Goal: Task Accomplishment & Management: Complete application form

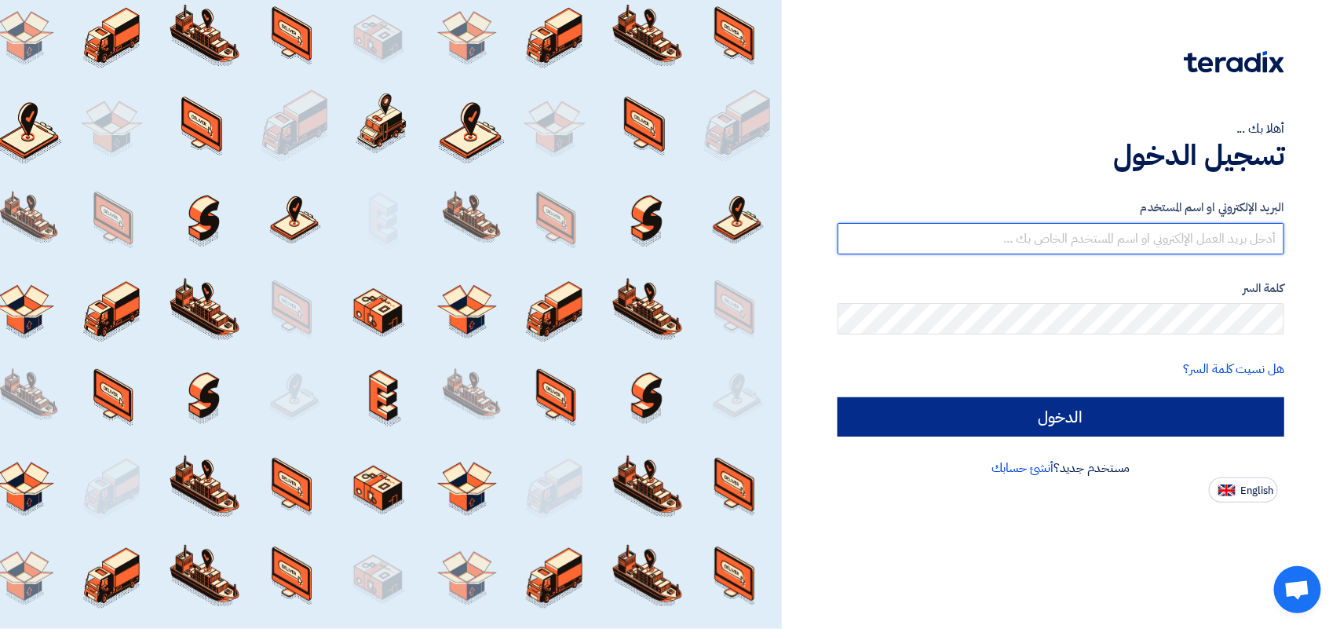
type input "[EMAIL_ADDRESS][DOMAIN_NAME]"
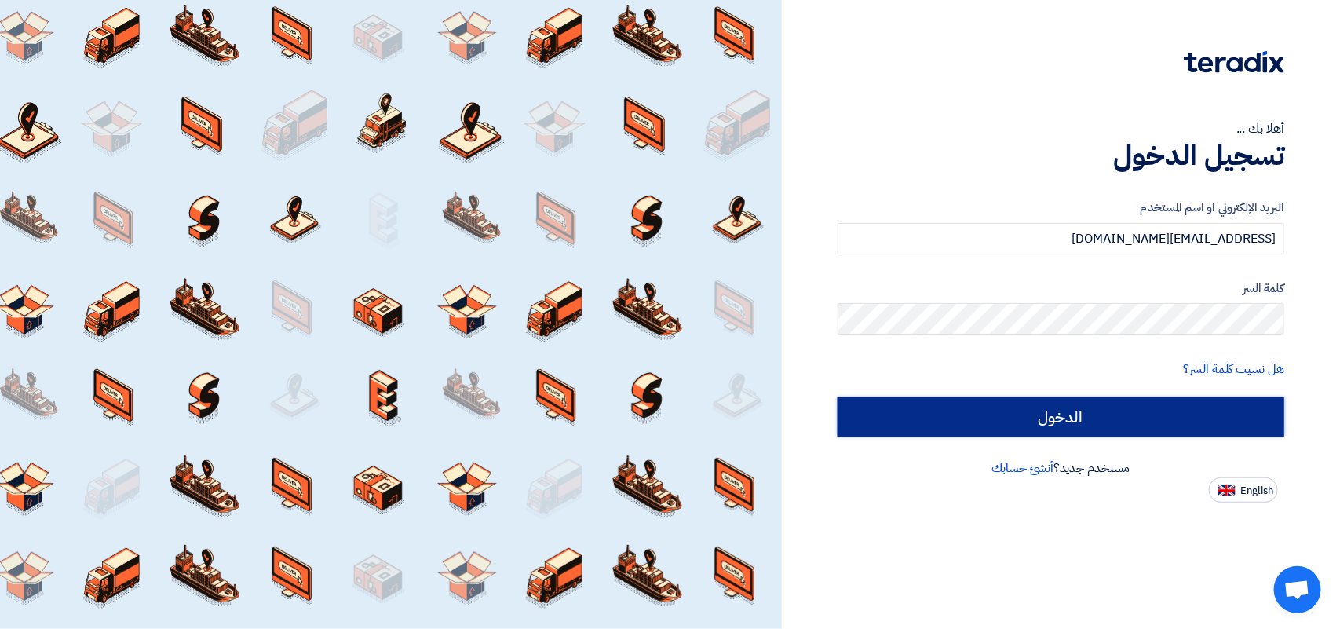
click at [1023, 422] on input "الدخول" at bounding box center [1061, 416] width 447 height 39
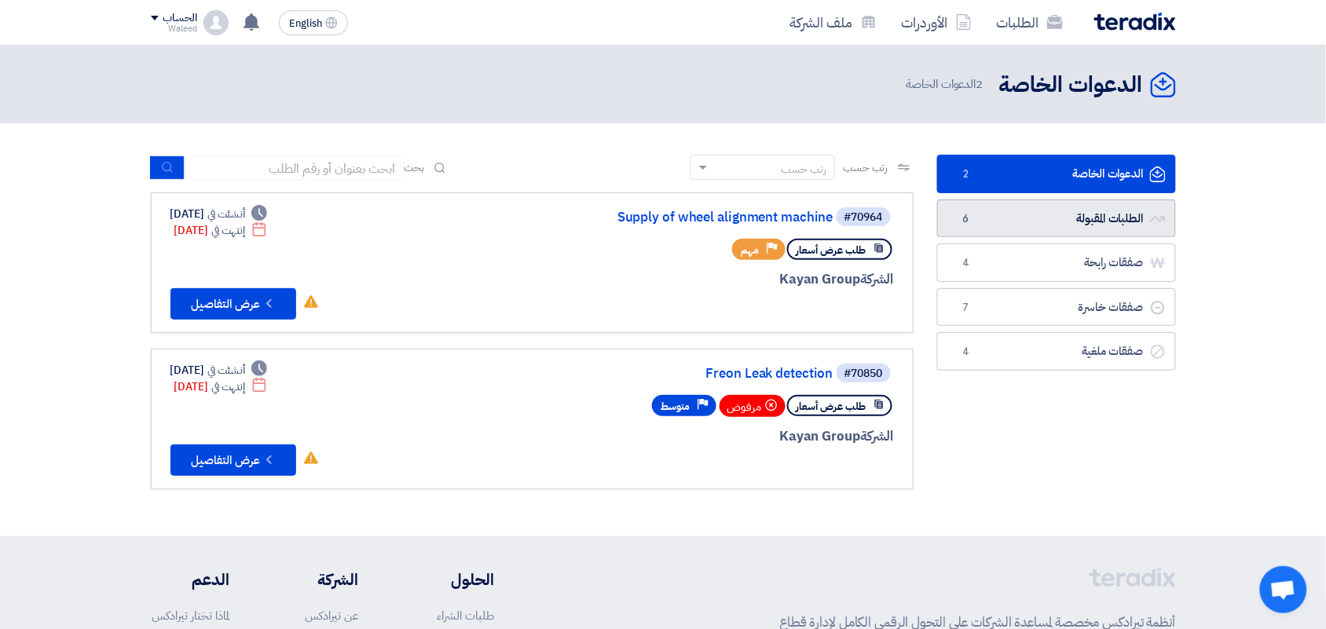
click at [1076, 210] on link "الطلبات المقبولة الطلبات المقبولة 6" at bounding box center [1056, 218] width 239 height 38
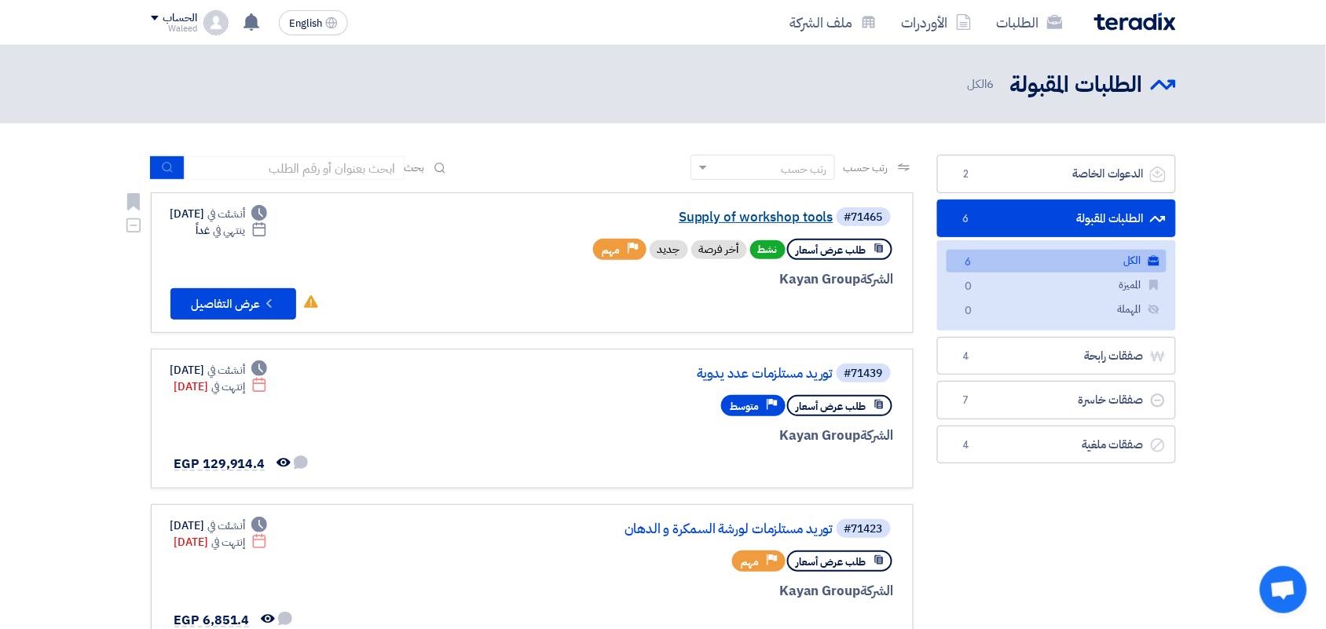
click at [758, 214] on link "Supply of workshop tools" at bounding box center [676, 217] width 314 height 14
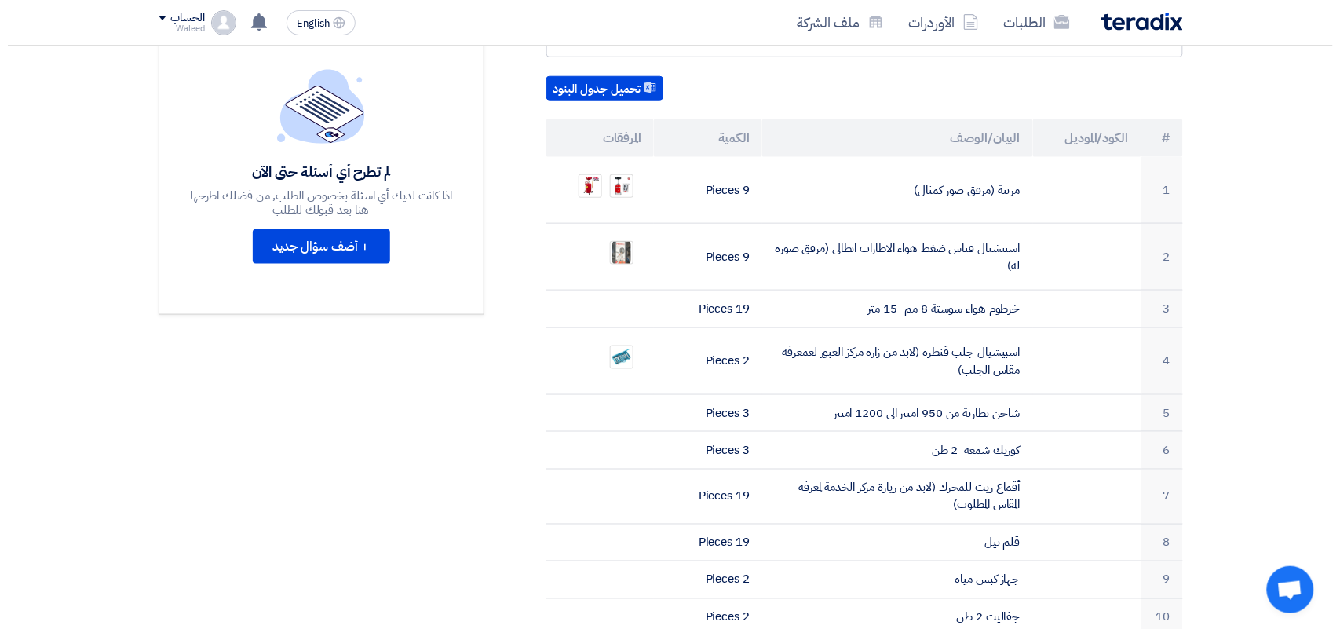
scroll to position [422, 0]
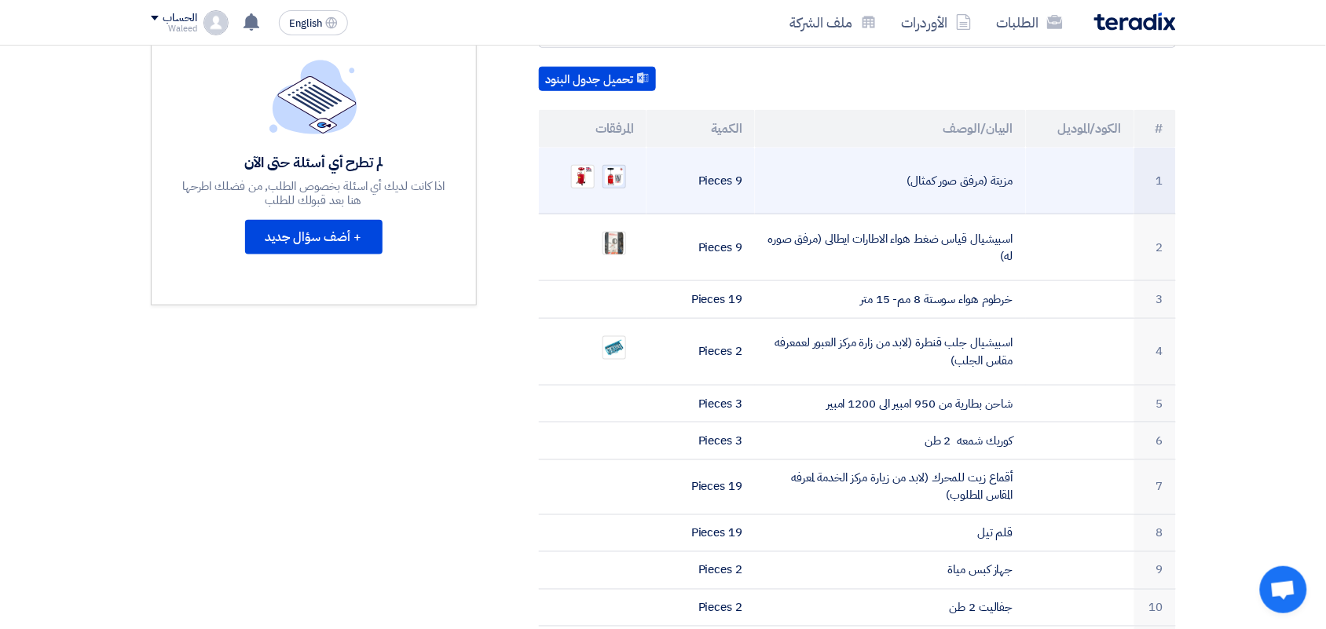
click at [612, 166] on img at bounding box center [614, 177] width 22 height 22
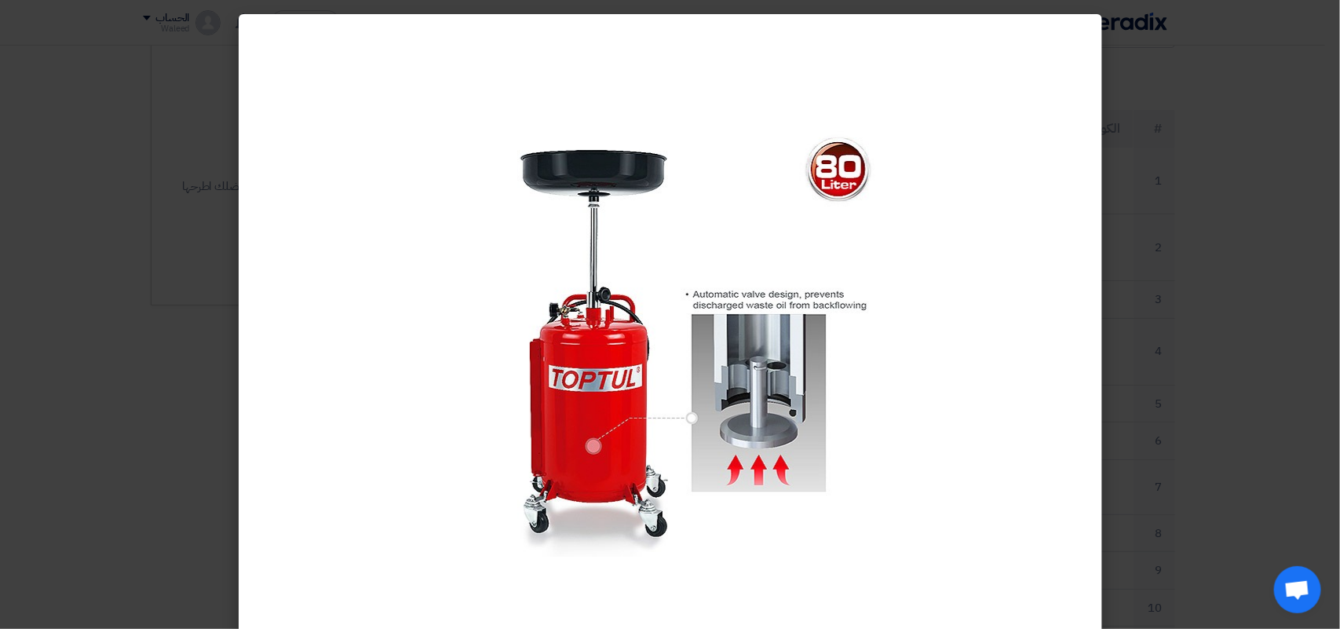
click at [1213, 161] on modal-container at bounding box center [670, 314] width 1340 height 629
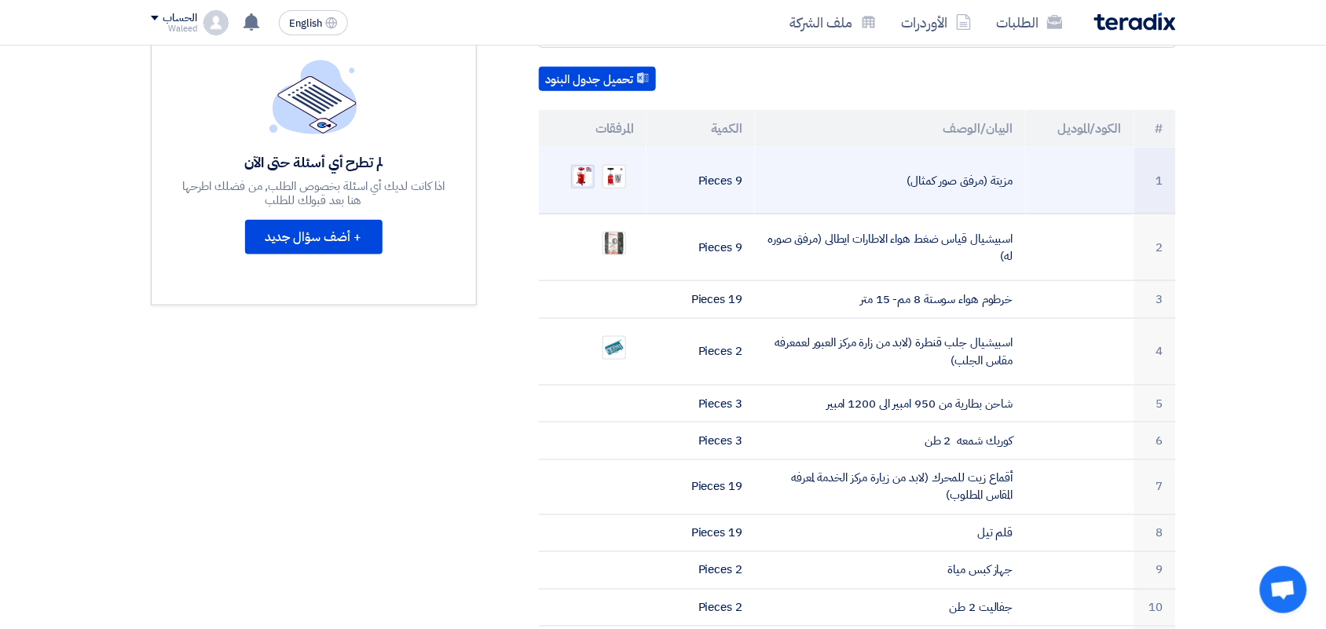
click at [582, 166] on img at bounding box center [583, 177] width 22 height 22
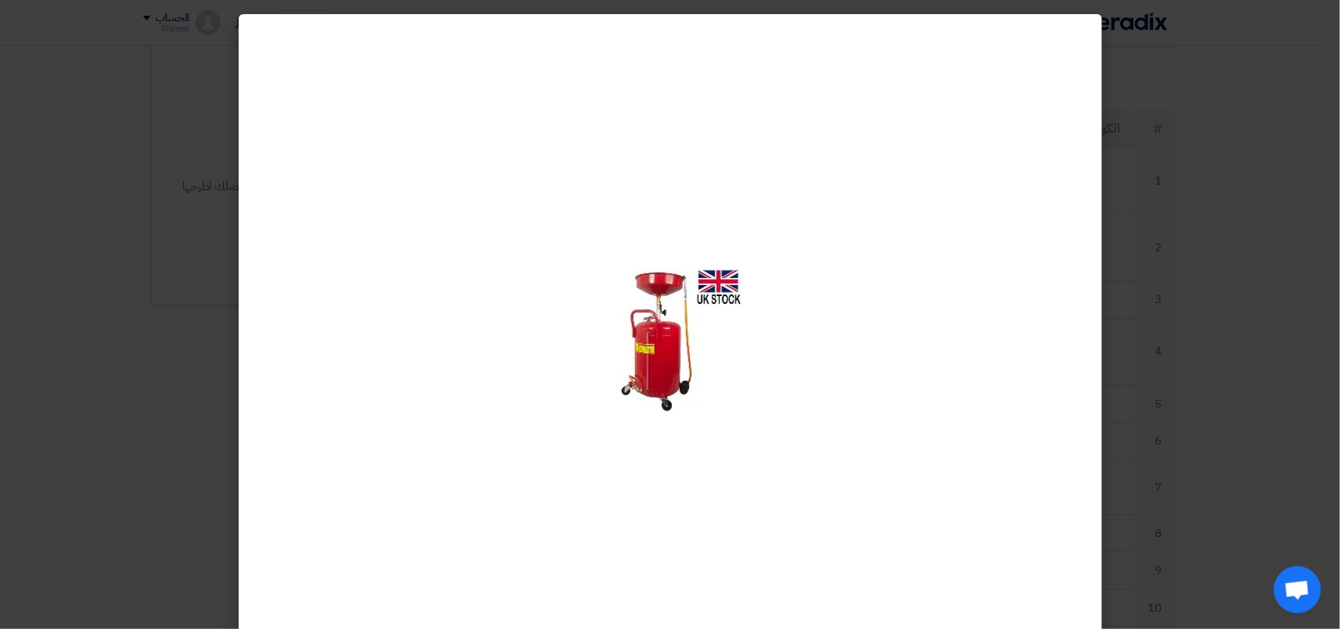
click at [1222, 134] on modal-container at bounding box center [670, 314] width 1340 height 629
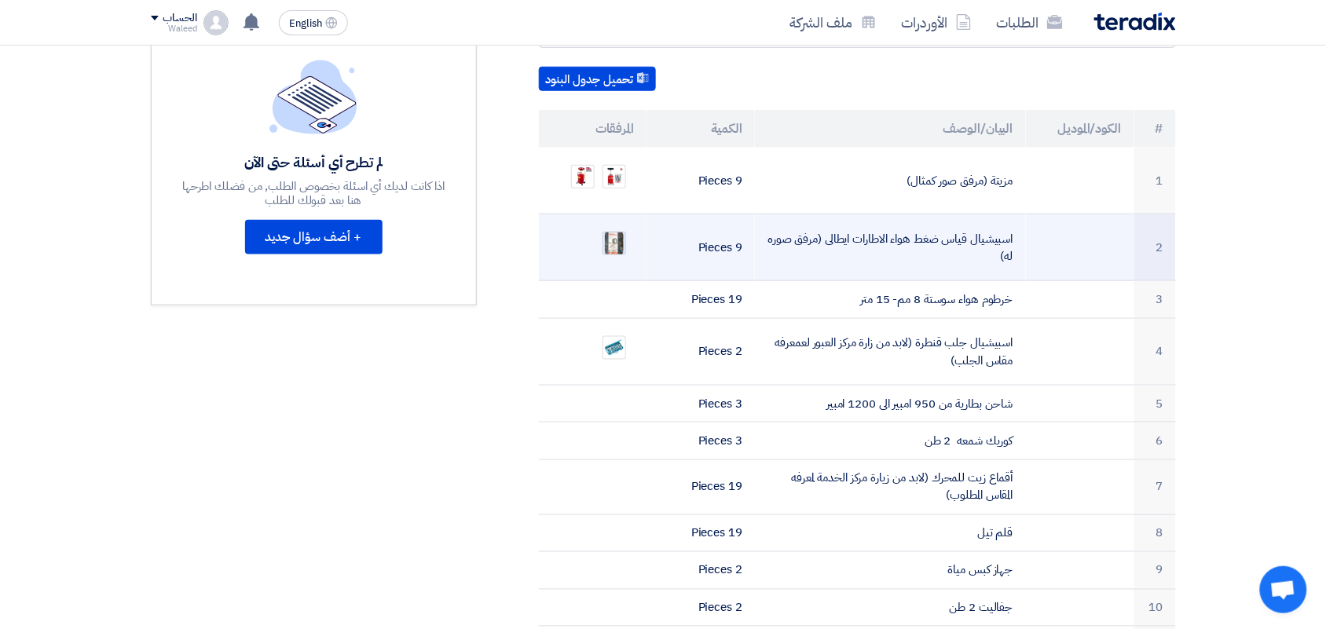
click at [617, 229] on img at bounding box center [614, 243] width 22 height 28
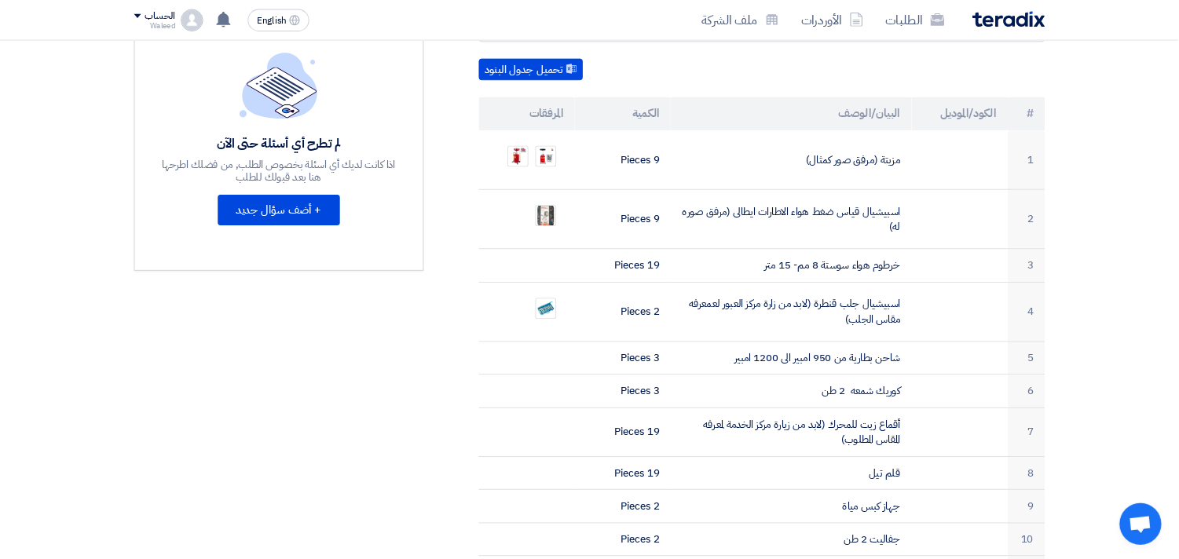
scroll to position [422, 0]
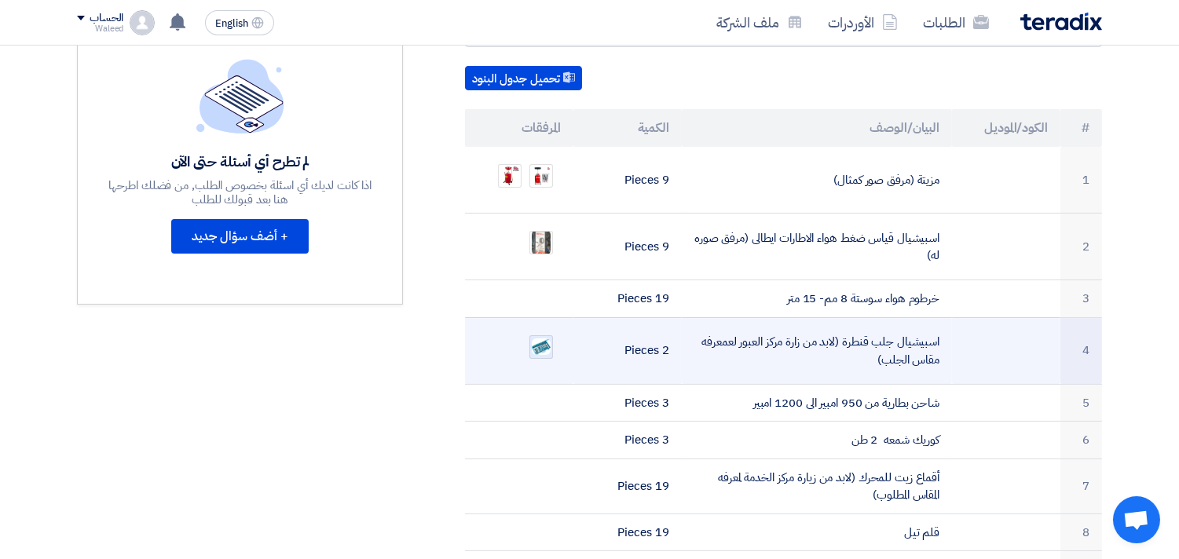
click at [539, 337] on img at bounding box center [541, 347] width 22 height 20
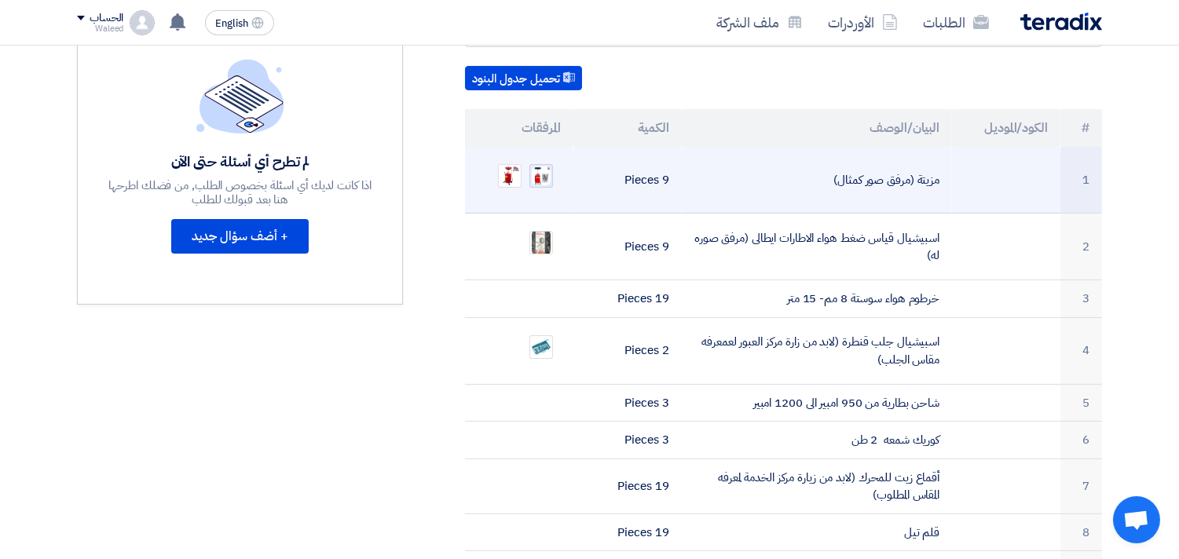
click at [545, 165] on img at bounding box center [541, 176] width 22 height 22
click at [511, 165] on img at bounding box center [510, 176] width 22 height 22
click at [546, 165] on img at bounding box center [541, 176] width 22 height 22
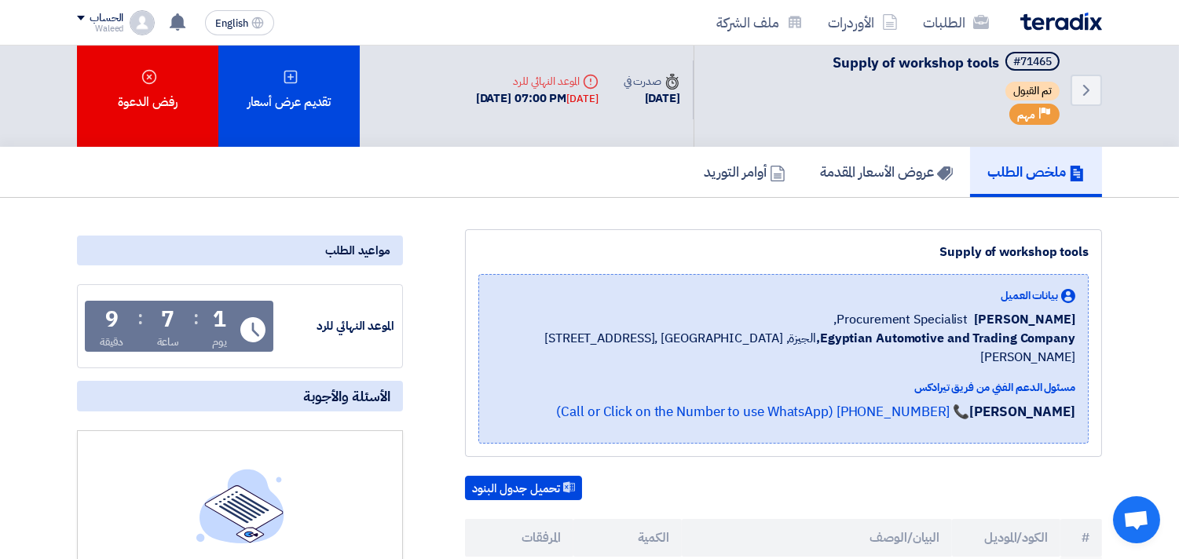
scroll to position [0, 0]
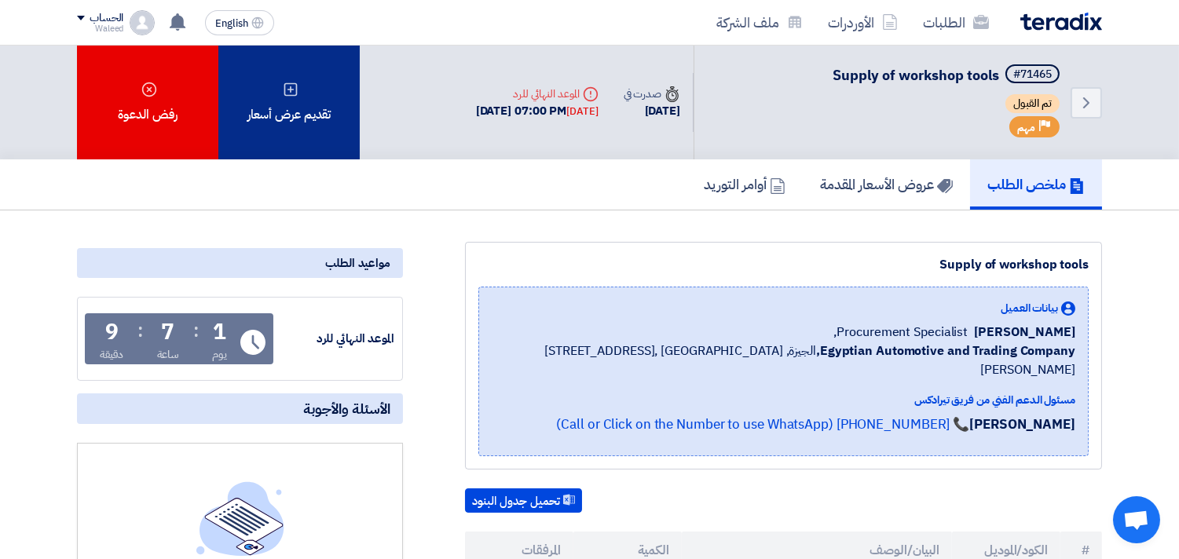
click at [291, 93] on use at bounding box center [290, 88] width 13 height 13
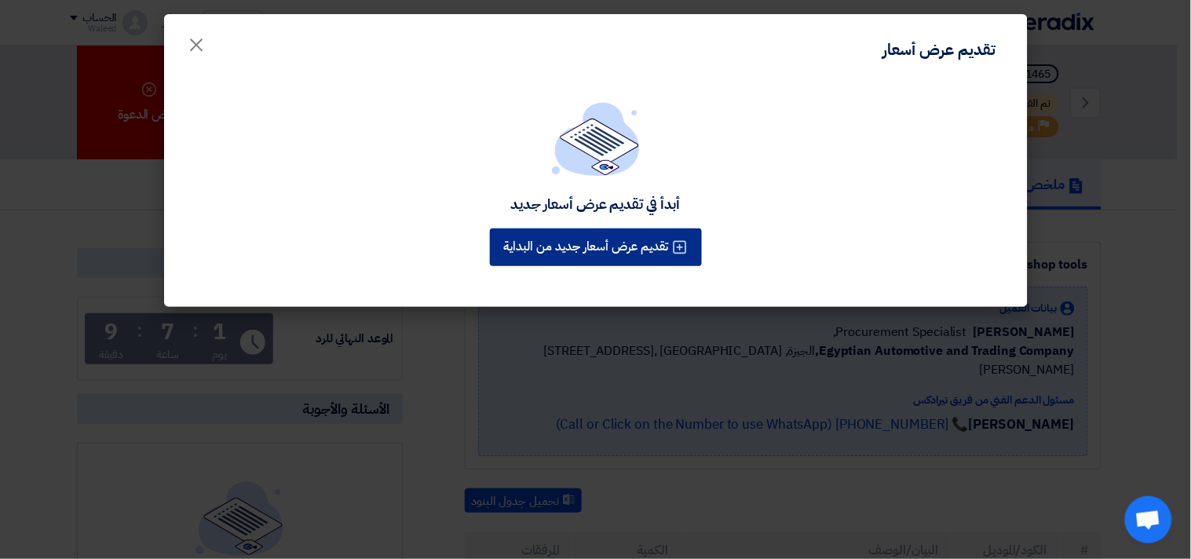
click at [585, 246] on button "تقديم عرض أسعار جديد من البداية" at bounding box center [596, 248] width 212 height 38
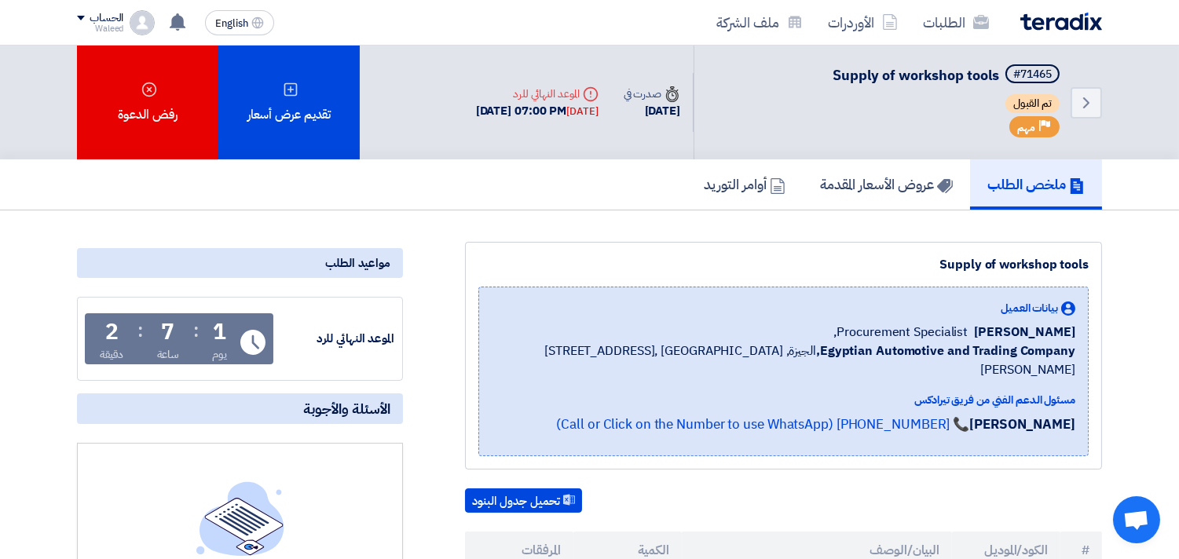
drag, startPoint x: 1184, startPoint y: 309, endPoint x: 1174, endPoint y: 59, distance: 249.9
click at [1174, 59] on div "Back #71465 Supply of workshop tools تم القبول Priority مهم Time صدرت في [DATE]" at bounding box center [589, 103] width 1179 height 114
click at [508, 488] on button "تحميل جدول البنود" at bounding box center [523, 500] width 117 height 25
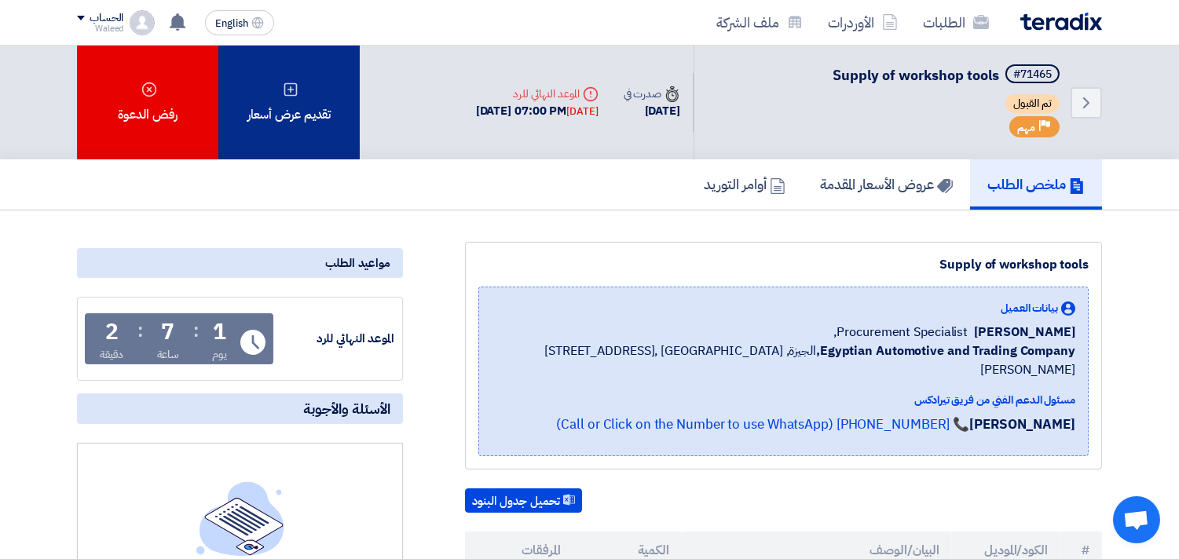
click at [280, 90] on div "تقديم عرض أسعار" at bounding box center [288, 103] width 141 height 114
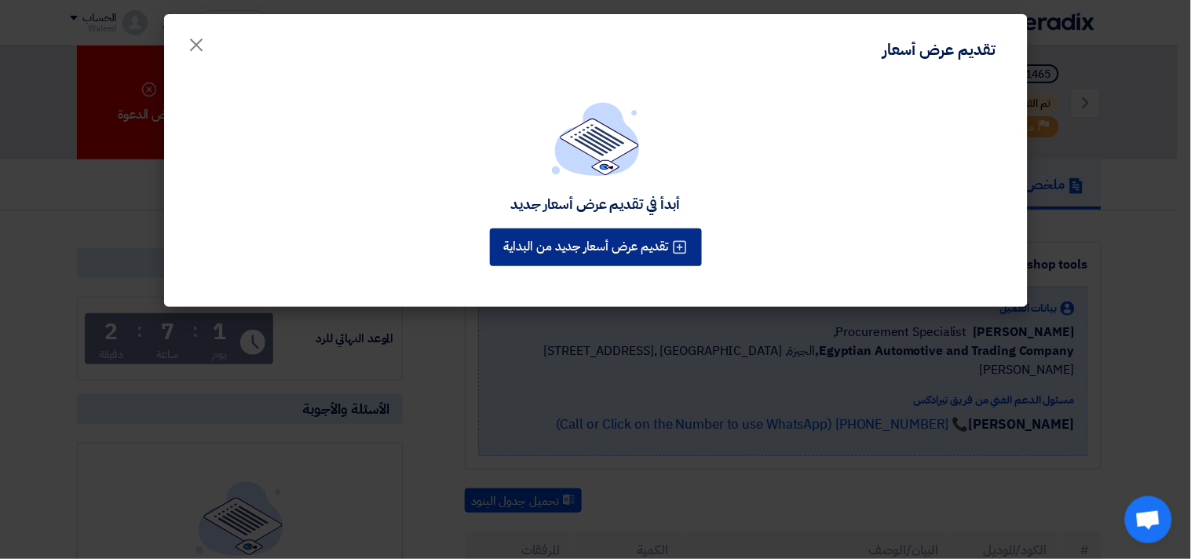
click at [598, 244] on button "تقديم عرض أسعار جديد من البداية" at bounding box center [596, 248] width 212 height 38
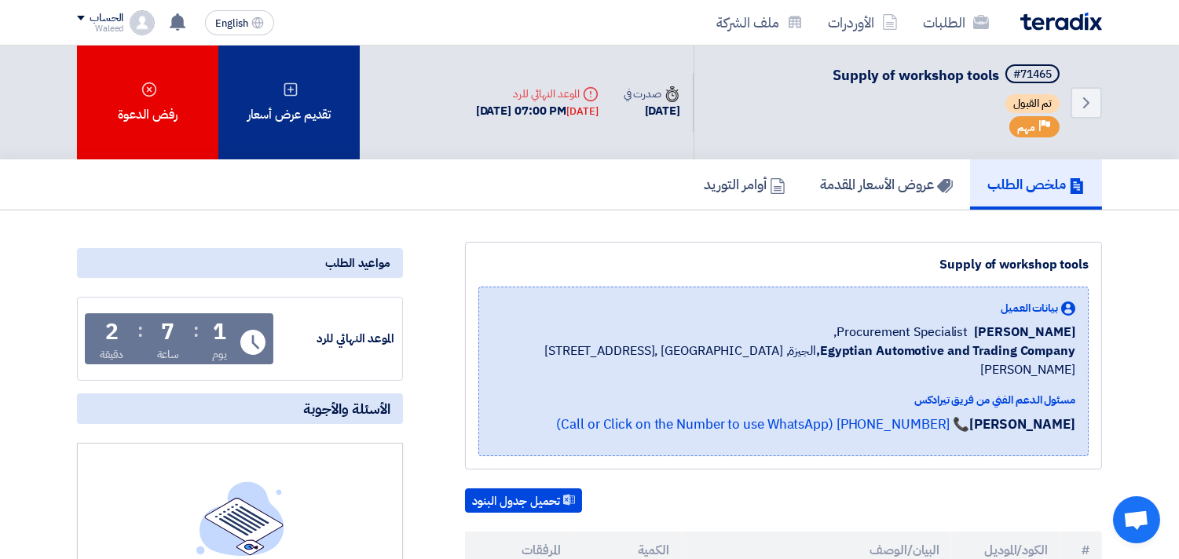
click at [305, 98] on div "تقديم عرض أسعار" at bounding box center [288, 103] width 141 height 114
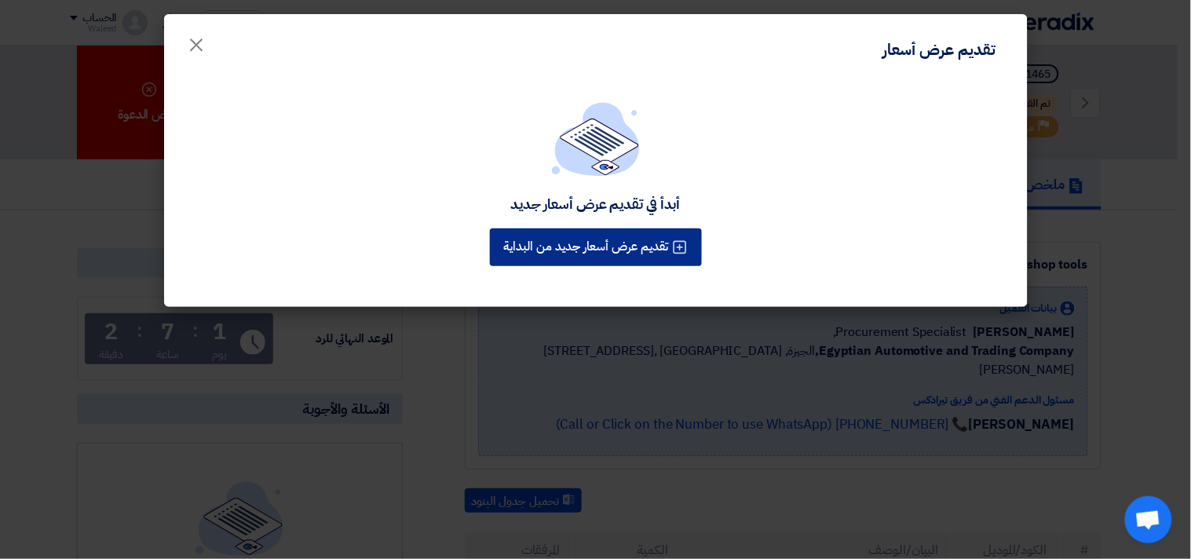
click at [587, 247] on button "تقديم عرض أسعار جديد من البداية" at bounding box center [596, 248] width 212 height 38
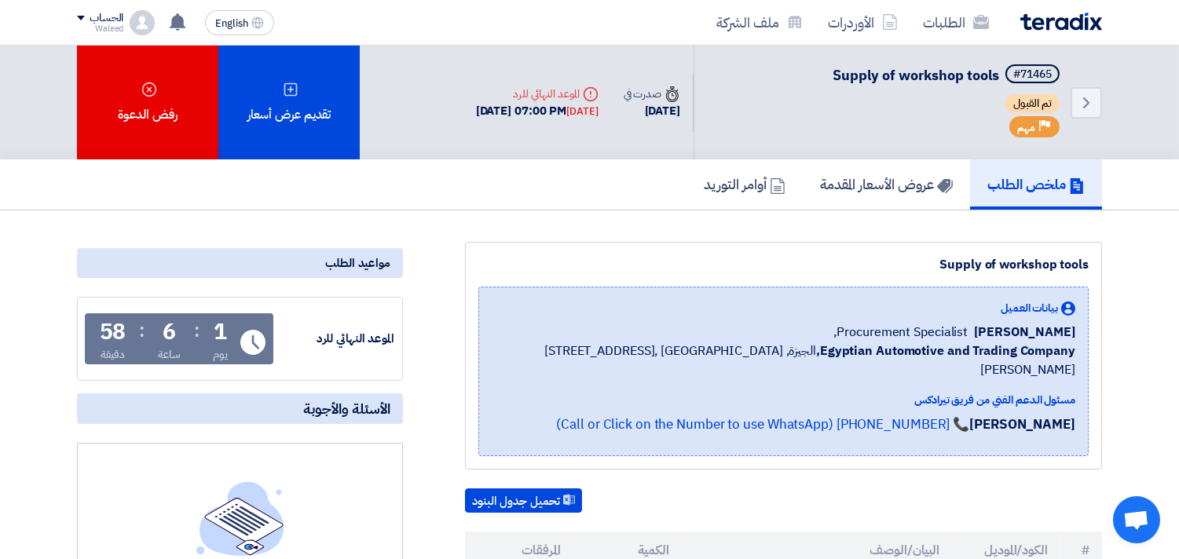
click at [534, 5] on div "الطلبات الأوردرات ملف الشركة" at bounding box center [794, 22] width 615 height 37
